Goal: Transaction & Acquisition: Purchase product/service

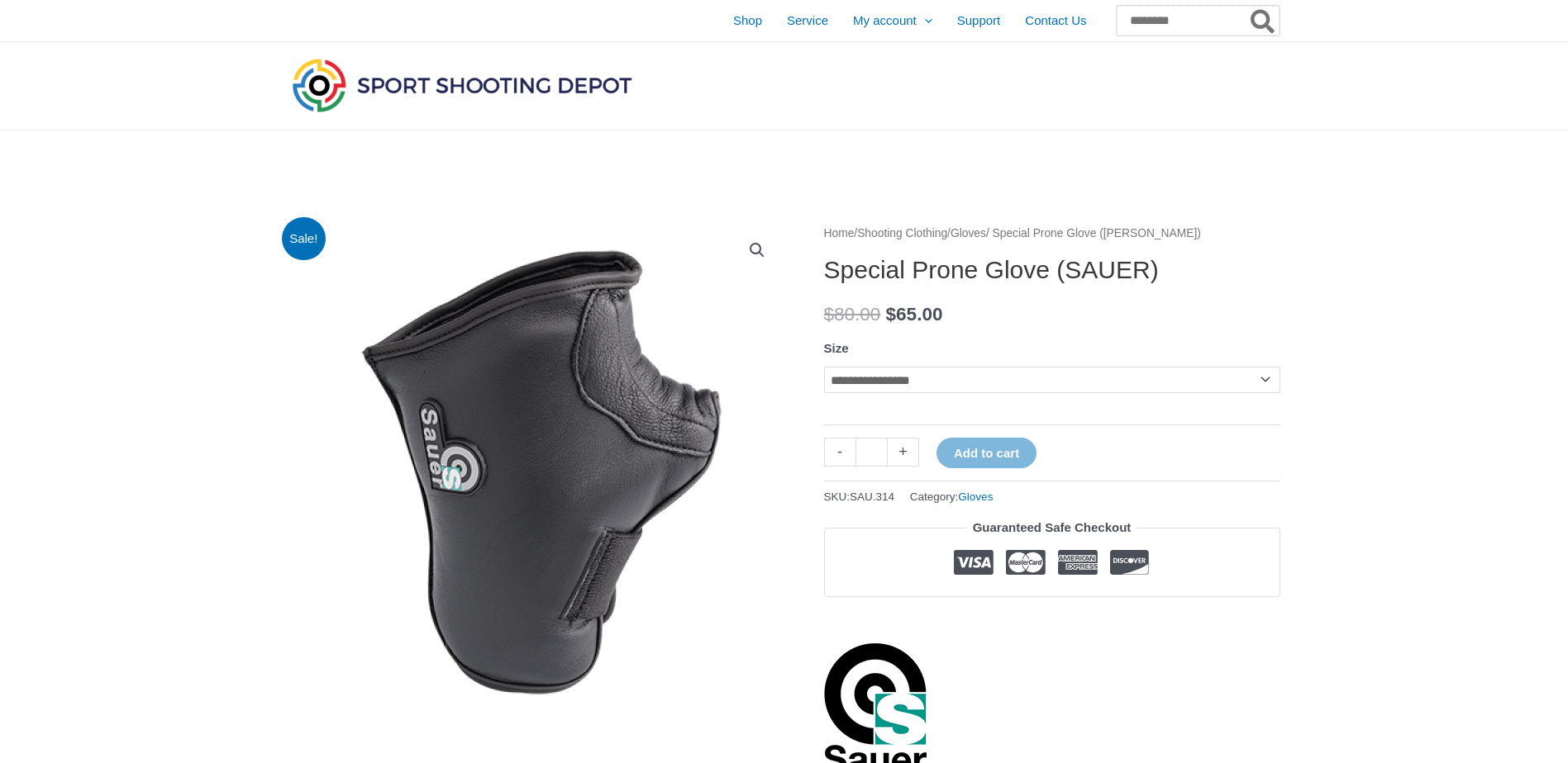
click at [1150, 21] on input "Search for:" at bounding box center [1198, 20] width 163 height 29
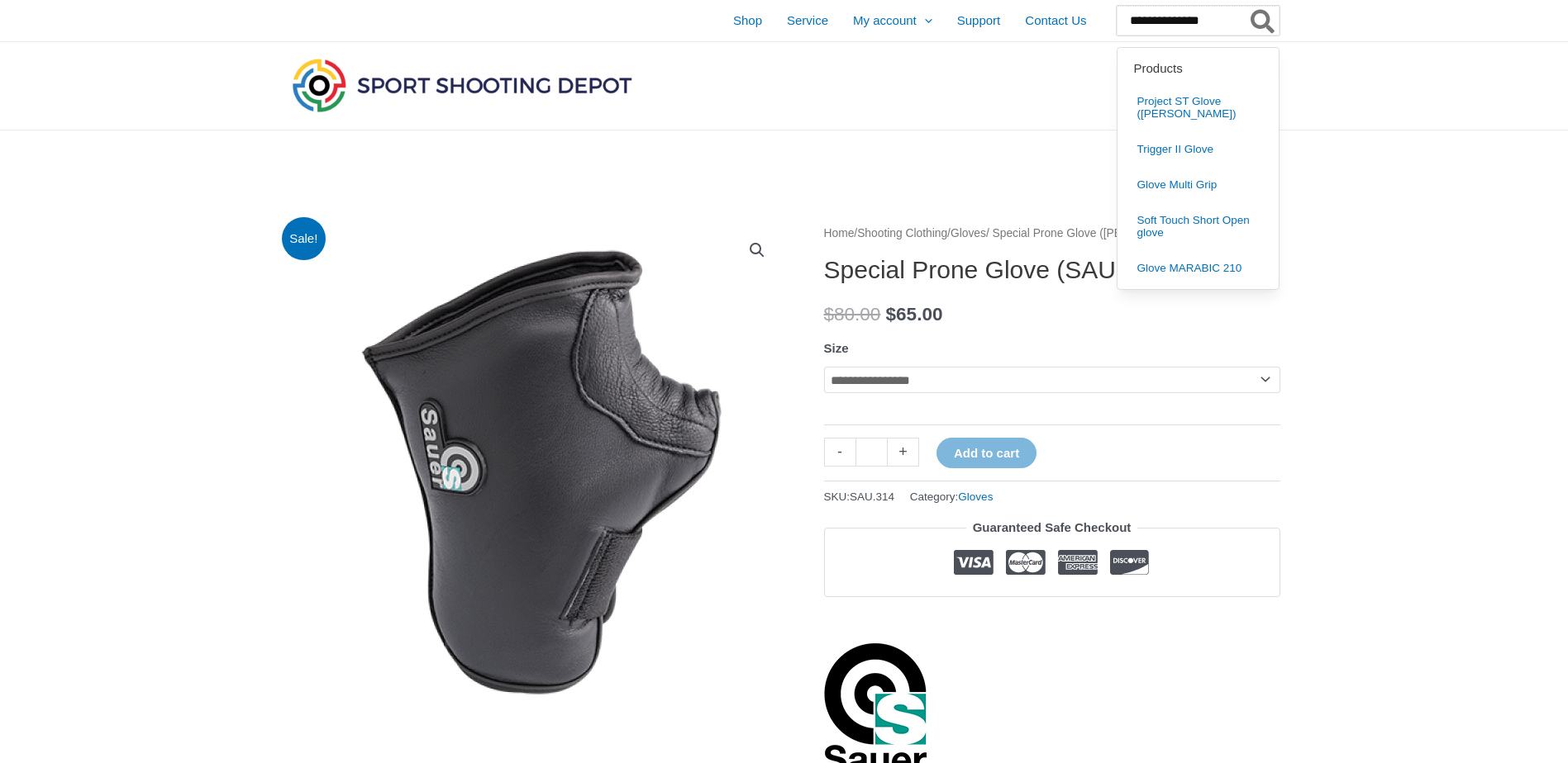
type input "**********"
click at [1260, 24] on icon "Search" at bounding box center [1262, 23] width 24 height 26
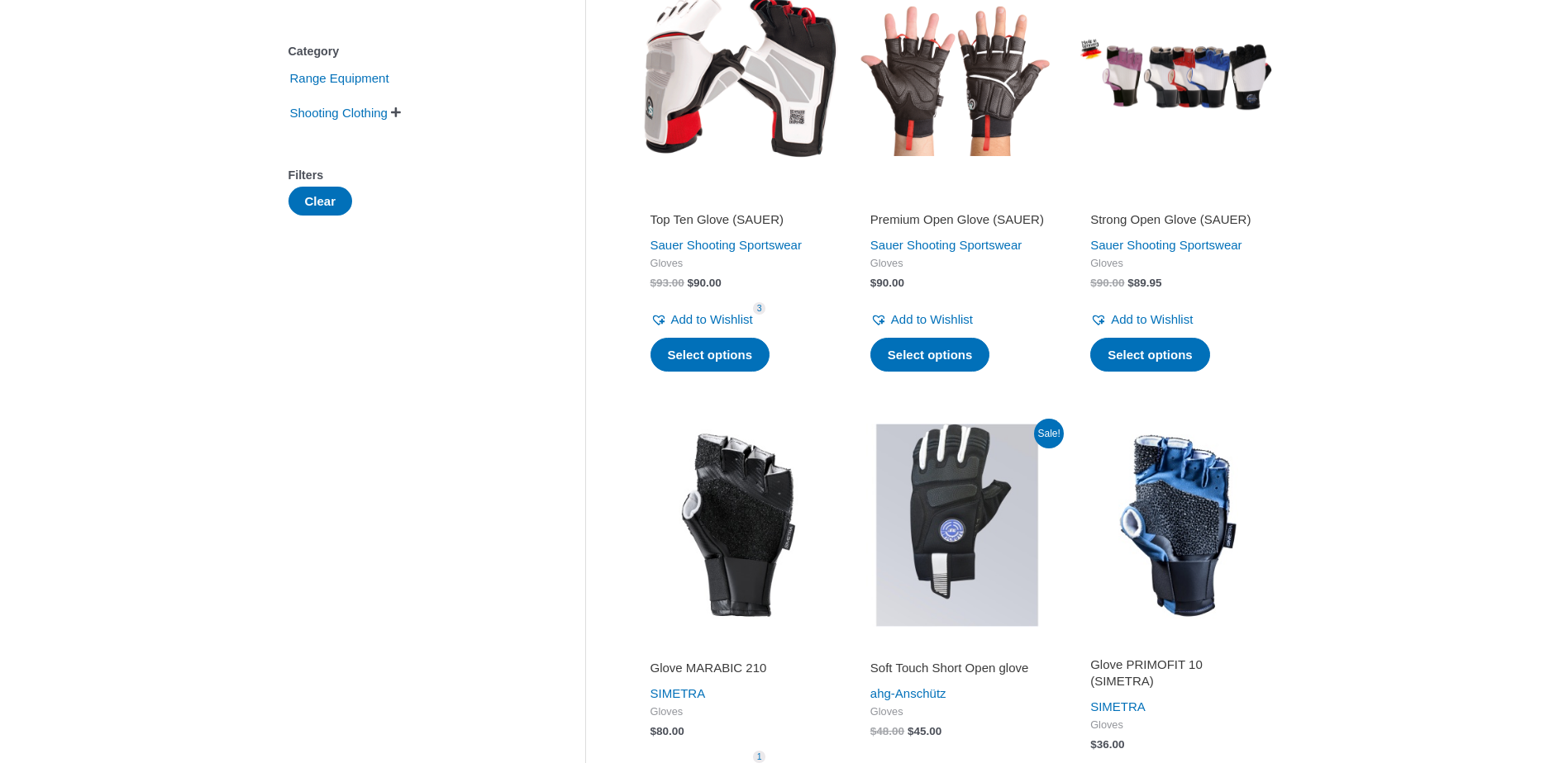
scroll to position [165, 0]
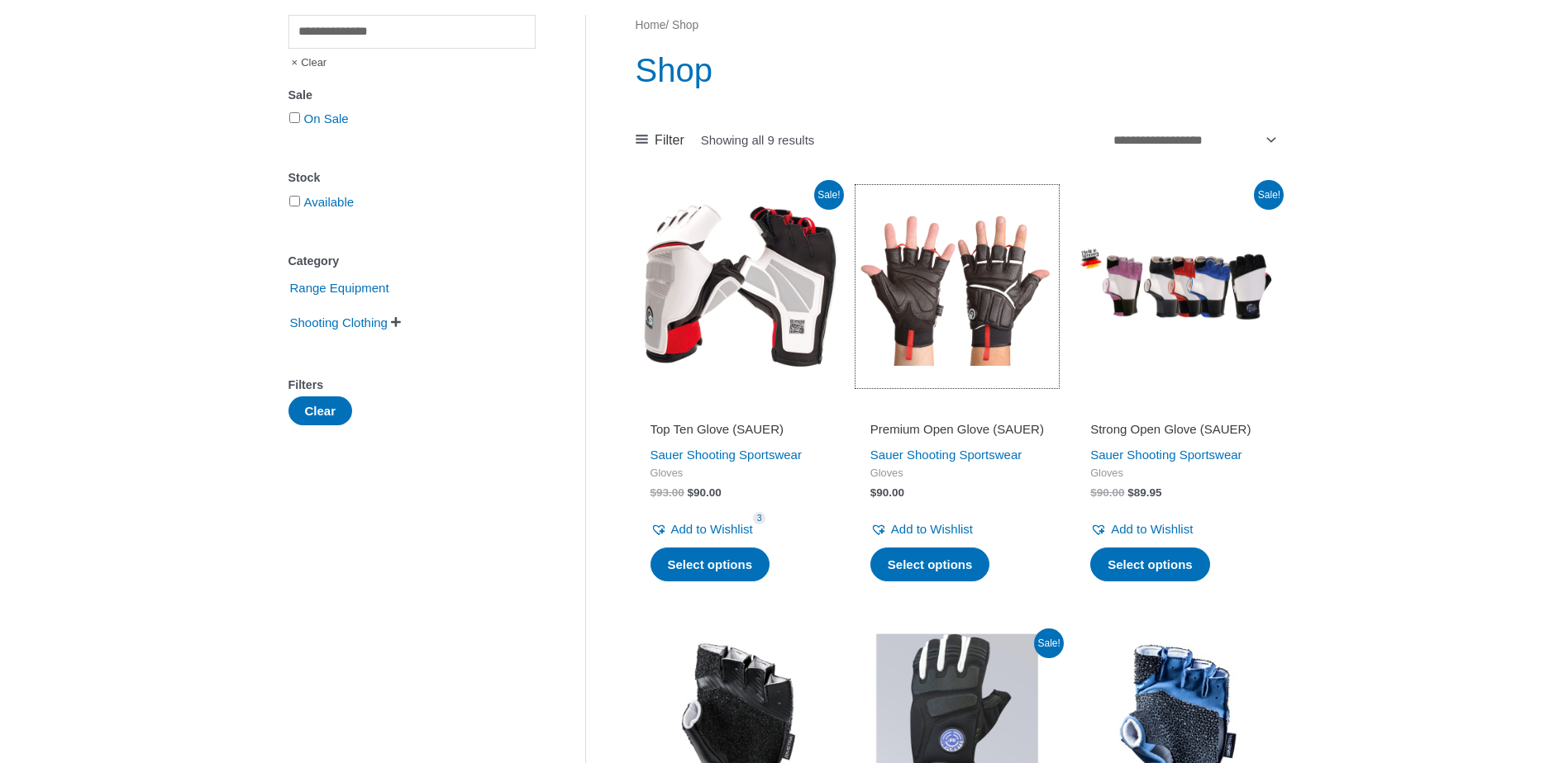
click at [913, 303] on img at bounding box center [956, 286] width 203 height 203
click at [775, 310] on img at bounding box center [737, 286] width 203 height 203
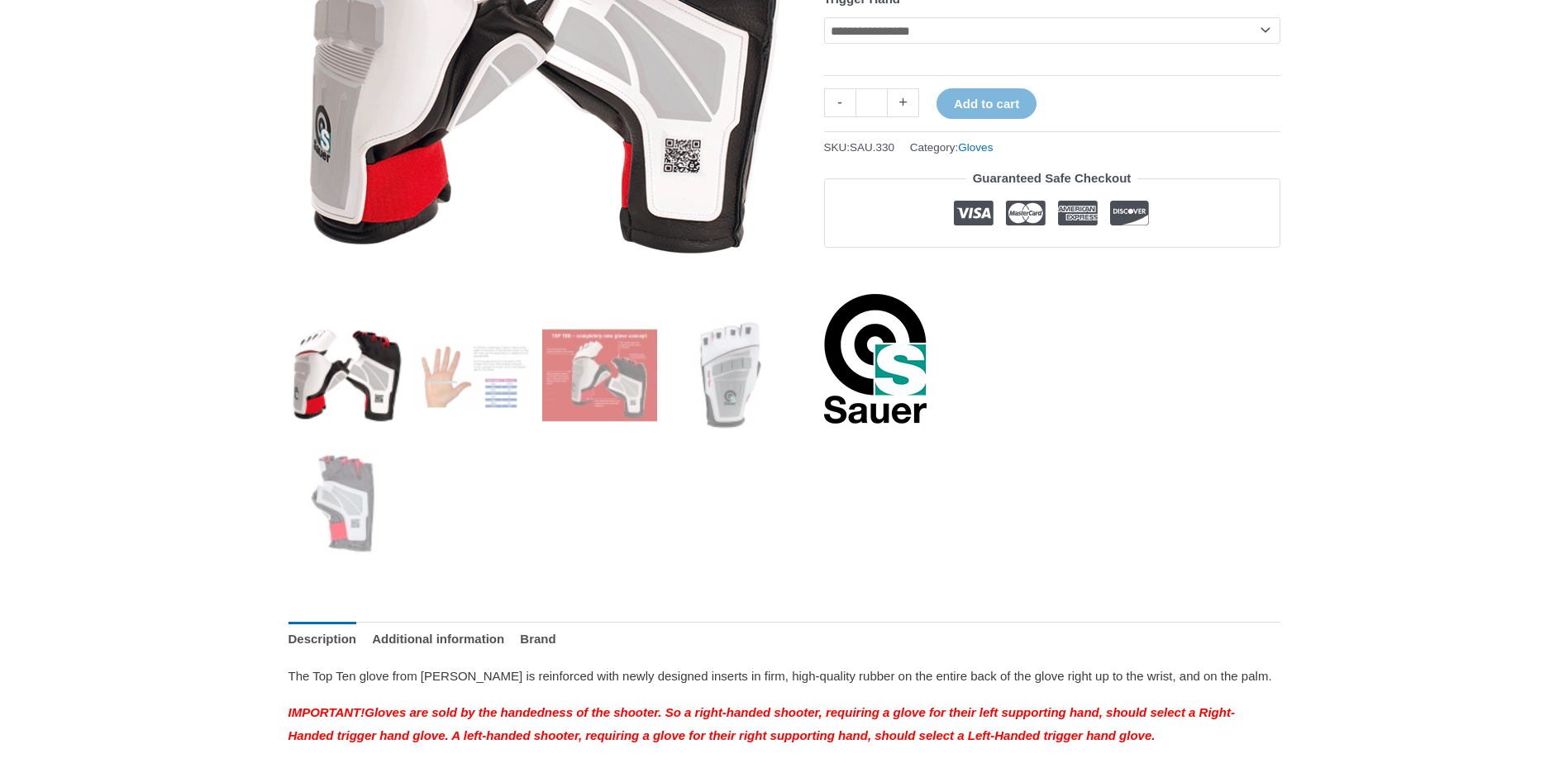
scroll to position [82, 0]
